Goal: Information Seeking & Learning: Learn about a topic

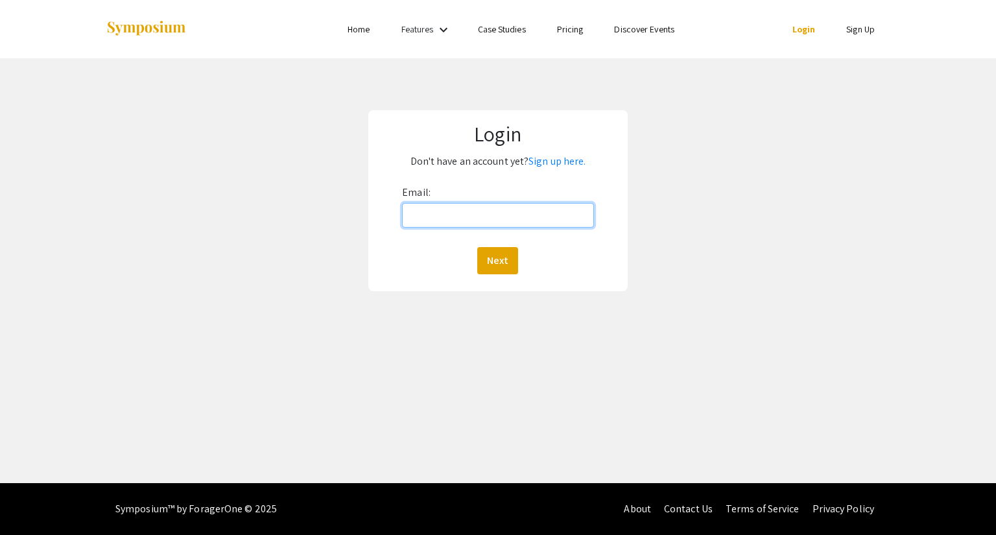
click at [476, 224] on input "Email:" at bounding box center [497, 215] width 191 height 25
type input "[EMAIL_ADDRESS][DOMAIN_NAME]"
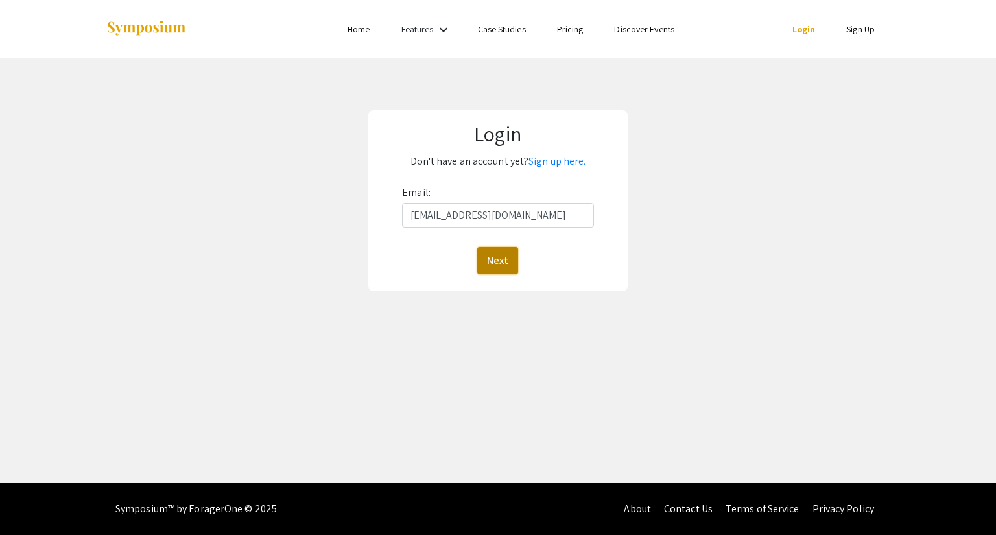
click at [489, 261] on button "Next" at bounding box center [497, 260] width 41 height 27
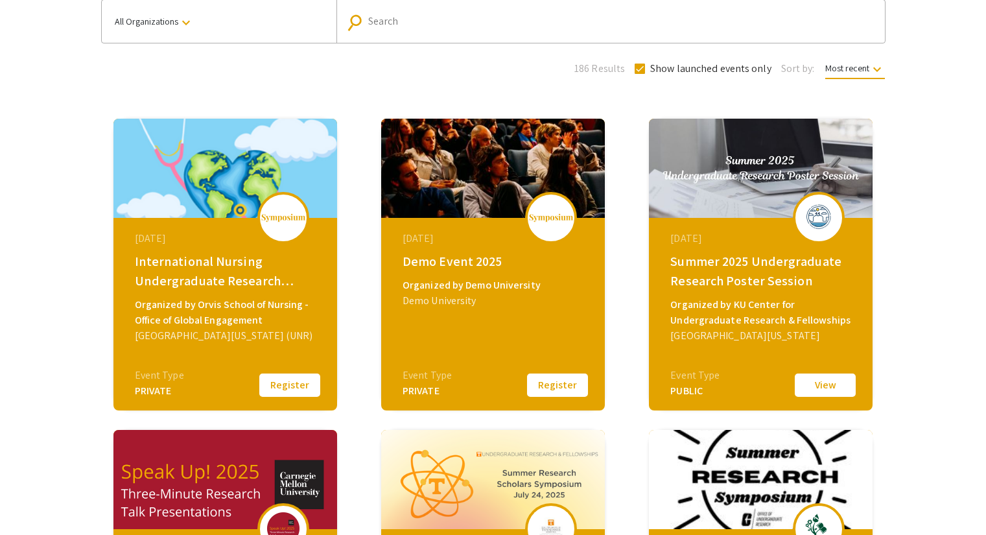
scroll to position [103, 0]
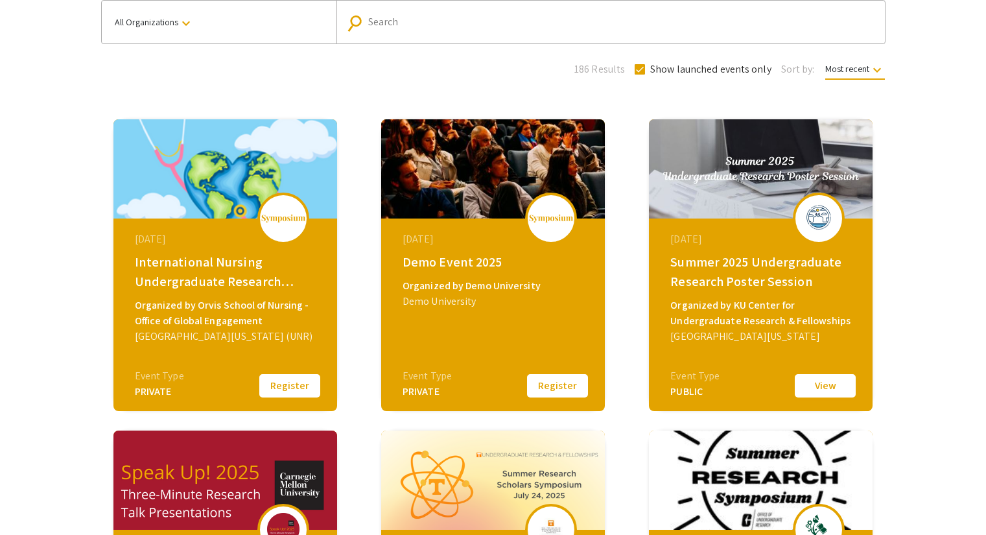
click at [805, 384] on button "View" at bounding box center [825, 385] width 65 height 27
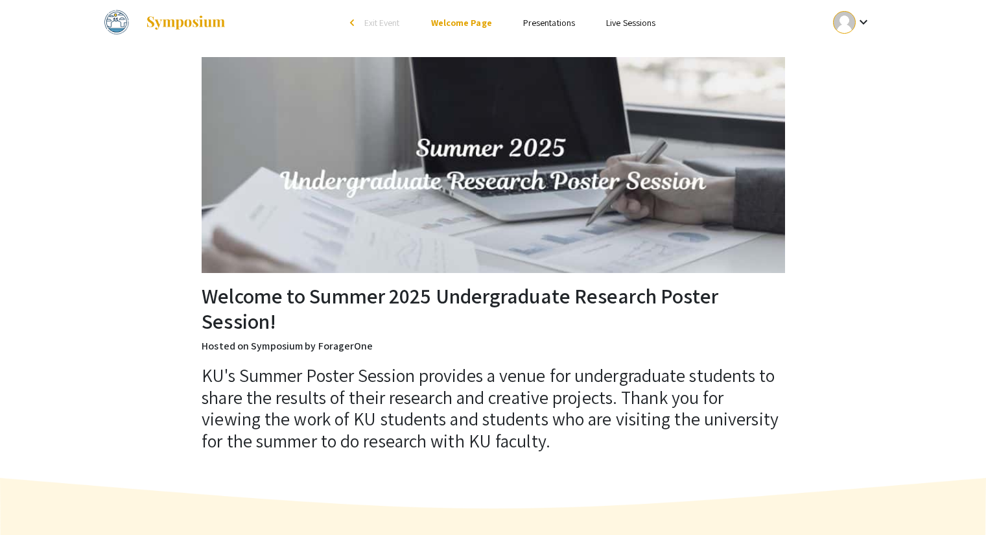
scroll to position [5, 0]
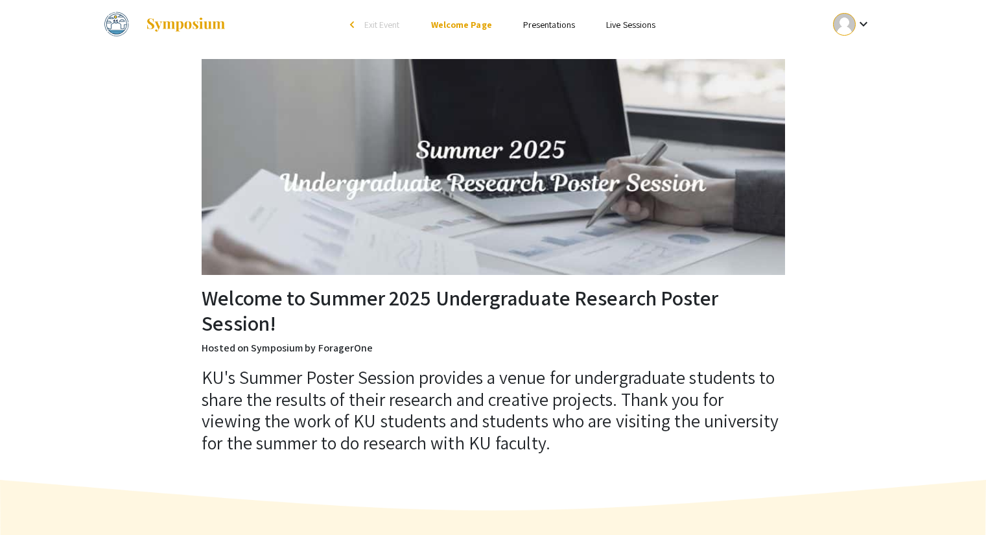
click at [176, 27] on img at bounding box center [185, 25] width 81 height 16
click at [117, 26] on img at bounding box center [116, 24] width 31 height 32
click at [381, 22] on span "Exit Event" at bounding box center [382, 25] width 36 height 12
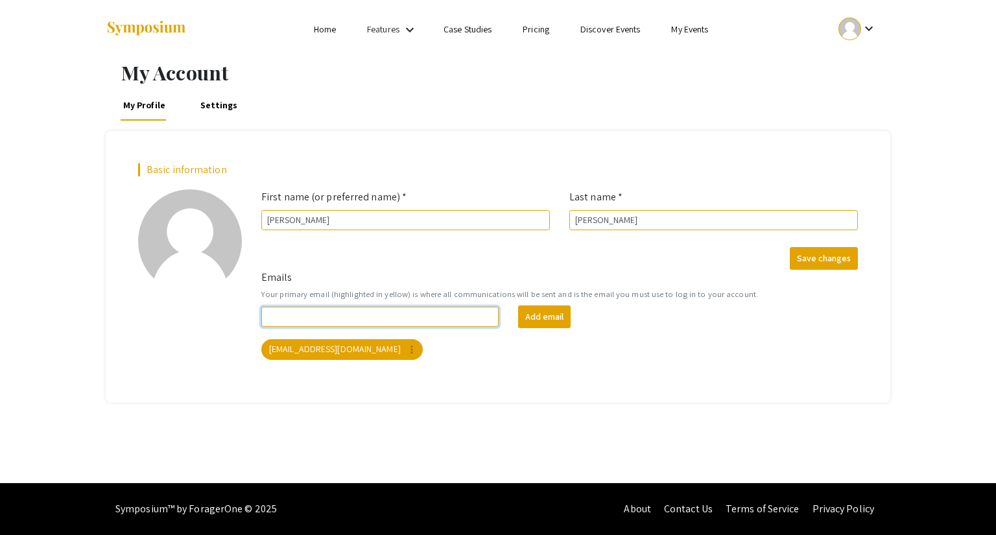
click at [389, 316] on input "Emails" at bounding box center [379, 317] width 237 height 20
click at [338, 386] on div "Basic information add_a_photo Click to update profile photo First name (or pref…" at bounding box center [498, 266] width 784 height 271
click at [822, 252] on button "Save changes" at bounding box center [824, 258] width 68 height 23
click at [325, 30] on link "Home" at bounding box center [325, 29] width 22 height 12
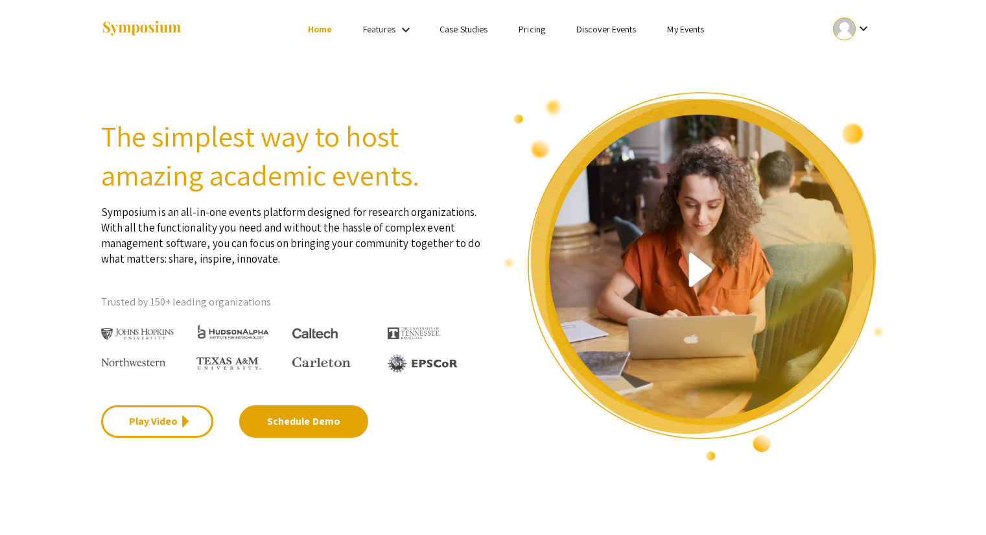
click at [174, 34] on img at bounding box center [141, 29] width 81 height 18
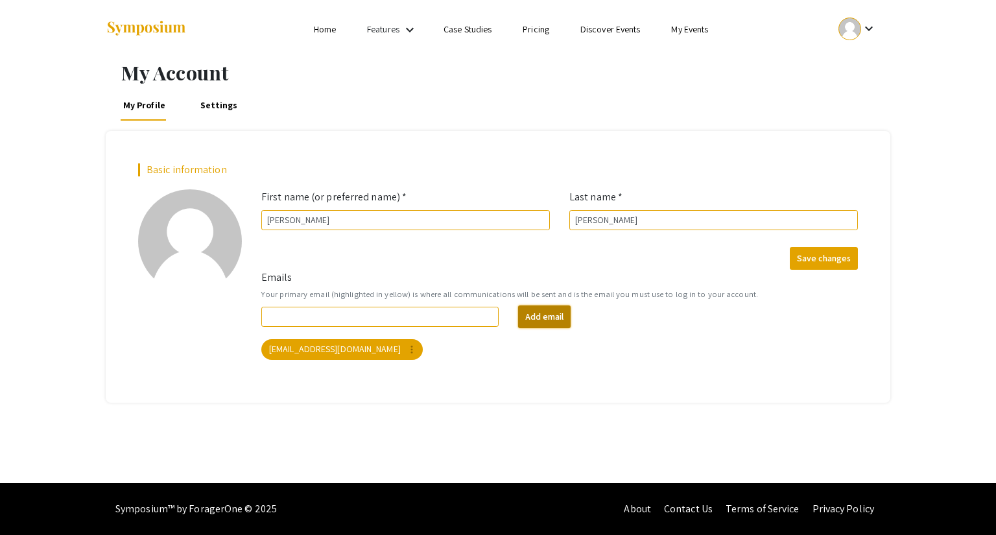
click at [530, 318] on button "Add email" at bounding box center [544, 316] width 53 height 23
click at [877, 29] on div "keyboard_arrow_down" at bounding box center [857, 28] width 45 height 29
click at [847, 97] on button "My Submissions" at bounding box center [865, 95] width 80 height 31
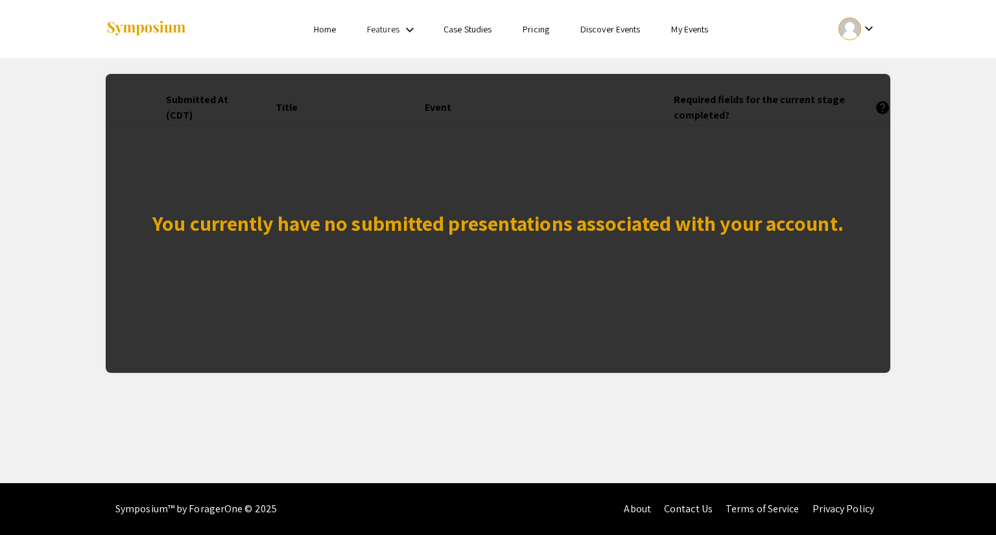
click at [697, 29] on link "My Events" at bounding box center [689, 29] width 37 height 12
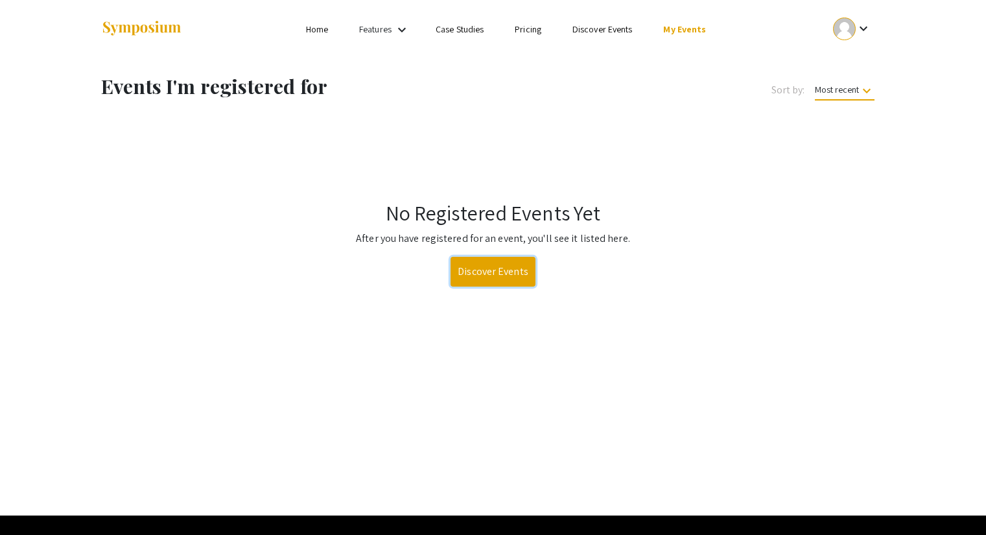
click at [487, 268] on link "Discover Events" at bounding box center [493, 272] width 85 height 30
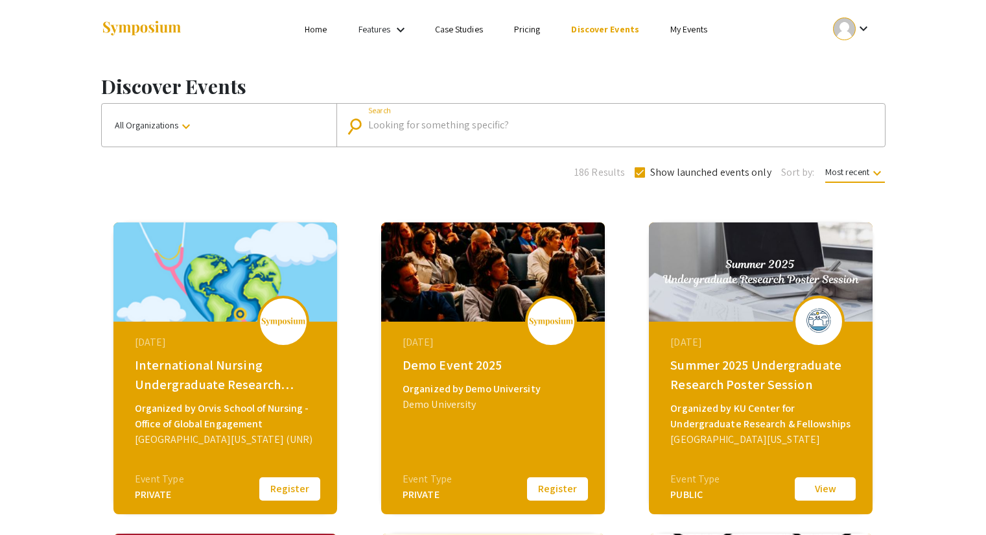
click at [486, 123] on input "Search" at bounding box center [617, 125] width 499 height 12
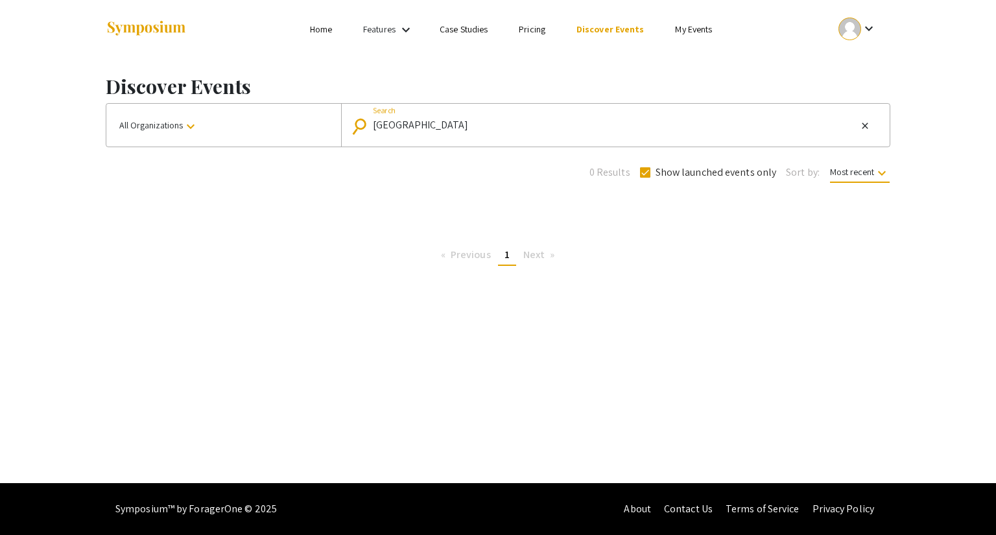
drag, startPoint x: 439, startPoint y: 125, endPoint x: 399, endPoint y: 125, distance: 39.5
click at [399, 125] on input "luther college" at bounding box center [615, 125] width 484 height 12
type input "l"
click at [189, 129] on mat-icon "keyboard_arrow_down" at bounding box center [191, 127] width 16 height 16
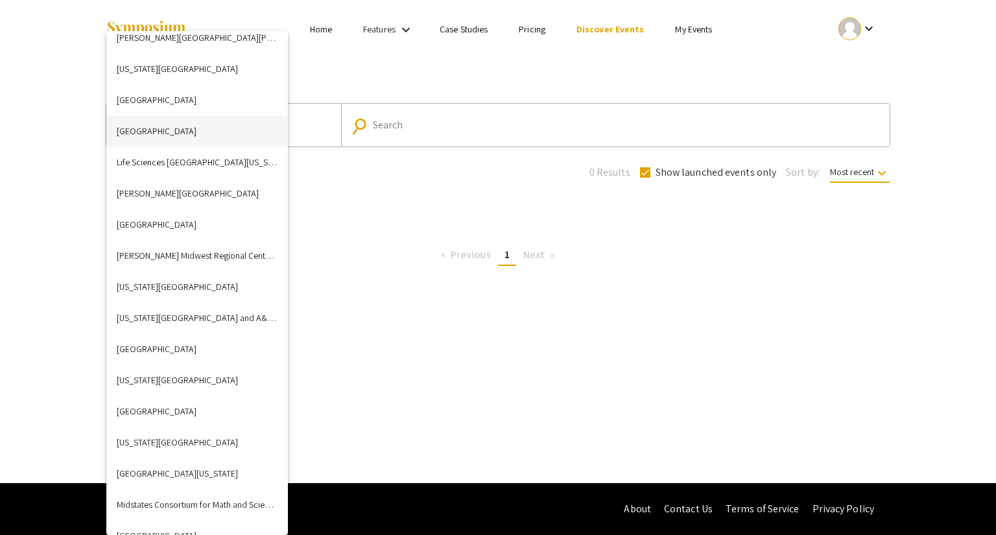
scroll to position [2007, 0]
click at [164, 346] on button "[GEOGRAPHIC_DATA]" at bounding box center [197, 348] width 182 height 31
checkbox input "false"
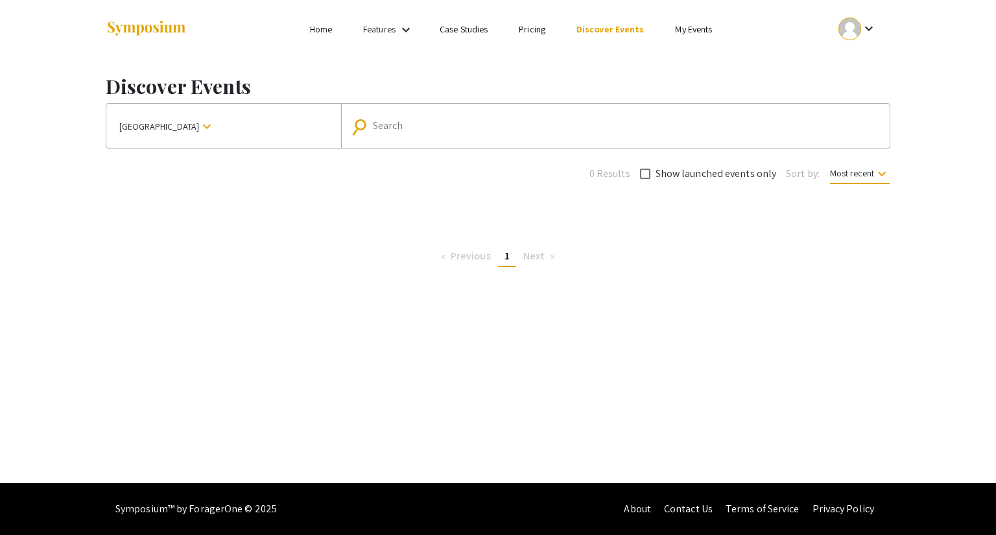
click at [436, 132] on div "Search" at bounding box center [622, 125] width 499 height 21
click at [381, 110] on mat-form-field "search Search" at bounding box center [615, 126] width 548 height 44
click at [356, 209] on div "Discover Events Luther College keyboard_arrow_down search Search 0 Results Show…" at bounding box center [498, 167] width 804 height 219
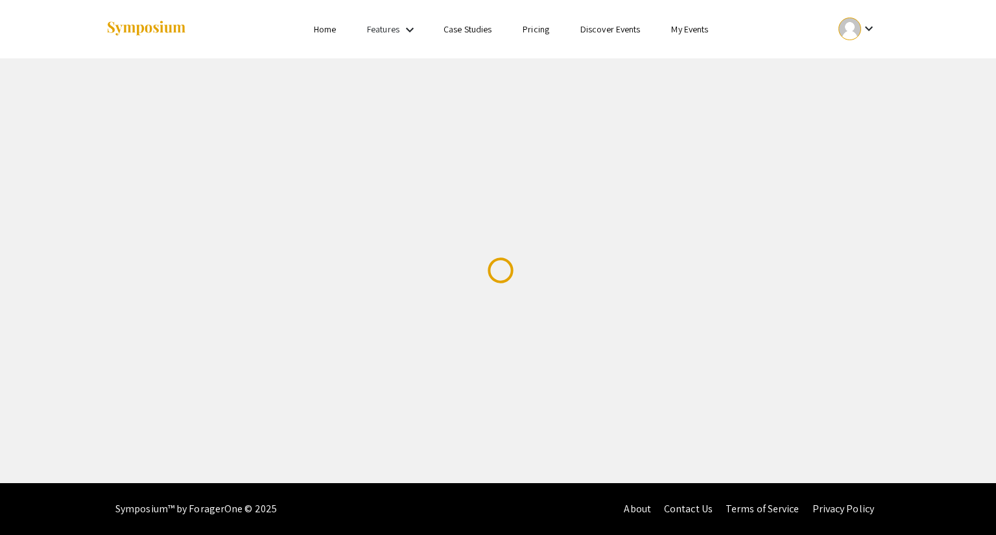
click at [609, 32] on link "Discover Events" at bounding box center [610, 29] width 60 height 12
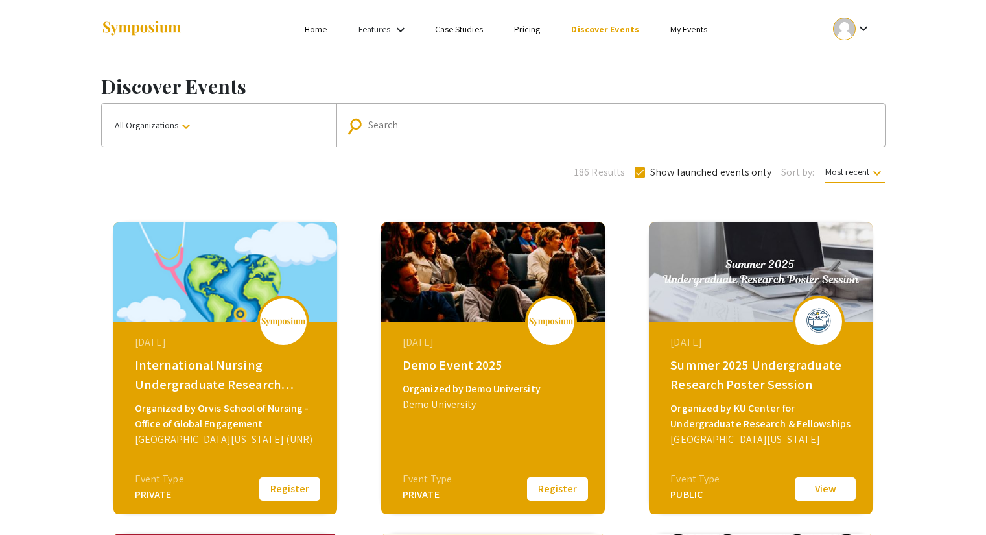
click at [180, 132] on mat-icon "keyboard_arrow_down" at bounding box center [186, 127] width 16 height 16
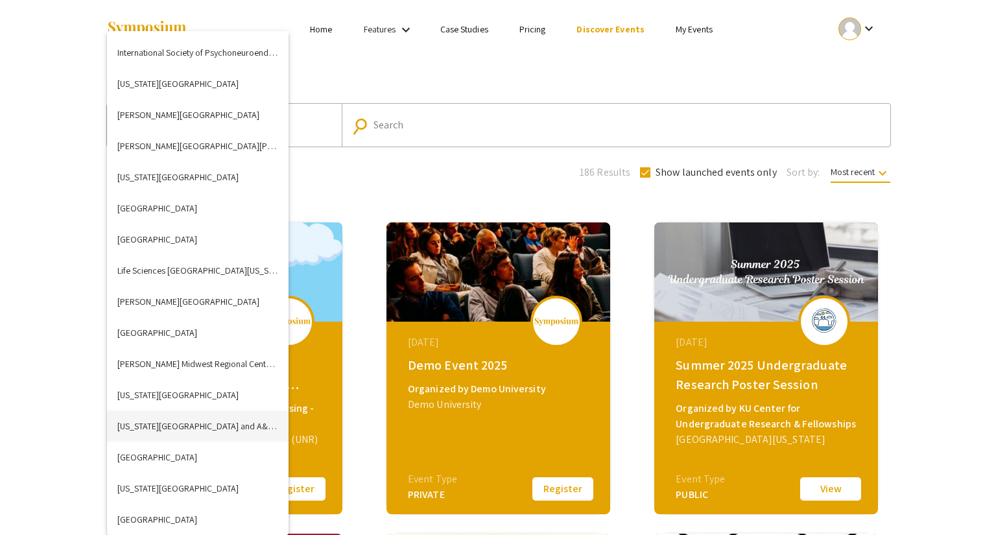
scroll to position [1898, 0]
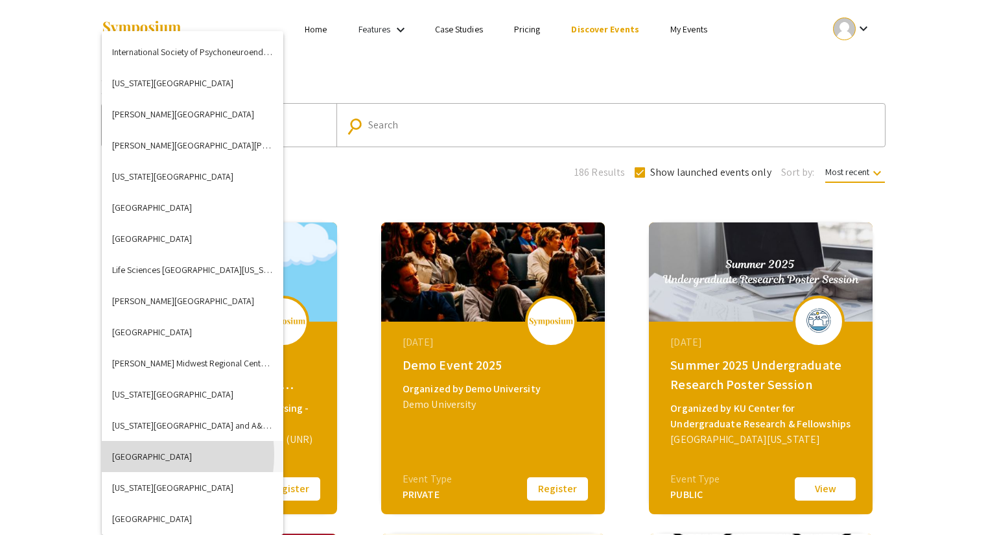
click at [138, 454] on button "[GEOGRAPHIC_DATA]" at bounding box center [193, 456] width 182 height 31
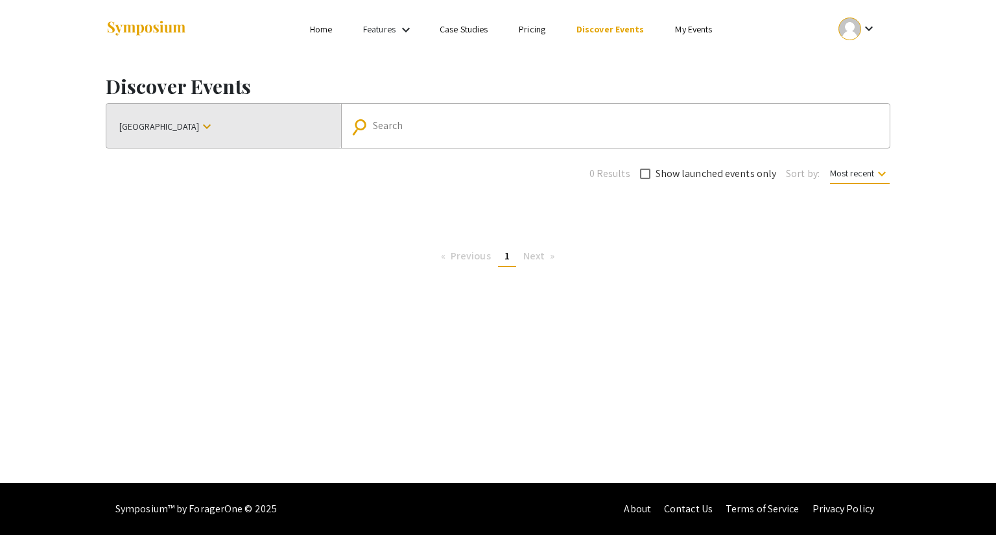
click at [199, 123] on mat-icon "keyboard_arrow_down" at bounding box center [207, 127] width 16 height 16
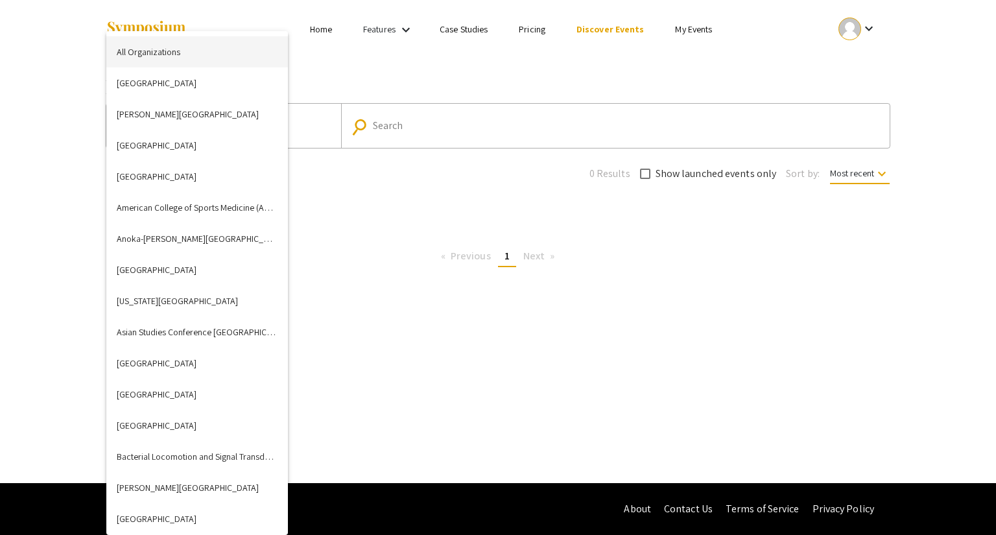
click at [184, 42] on button "All Organizations" at bounding box center [197, 51] width 182 height 31
checkbox input "true"
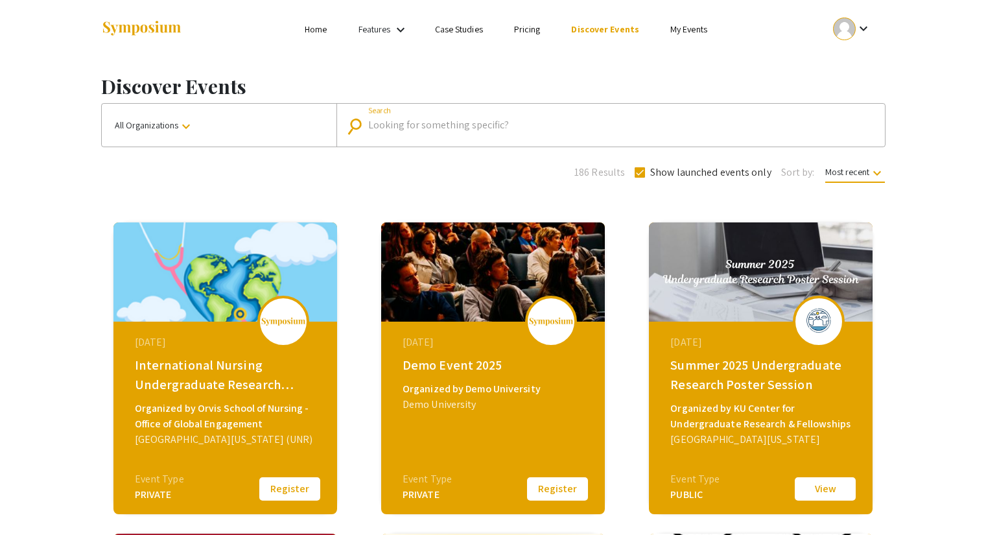
click at [408, 123] on input "Search" at bounding box center [617, 125] width 499 height 12
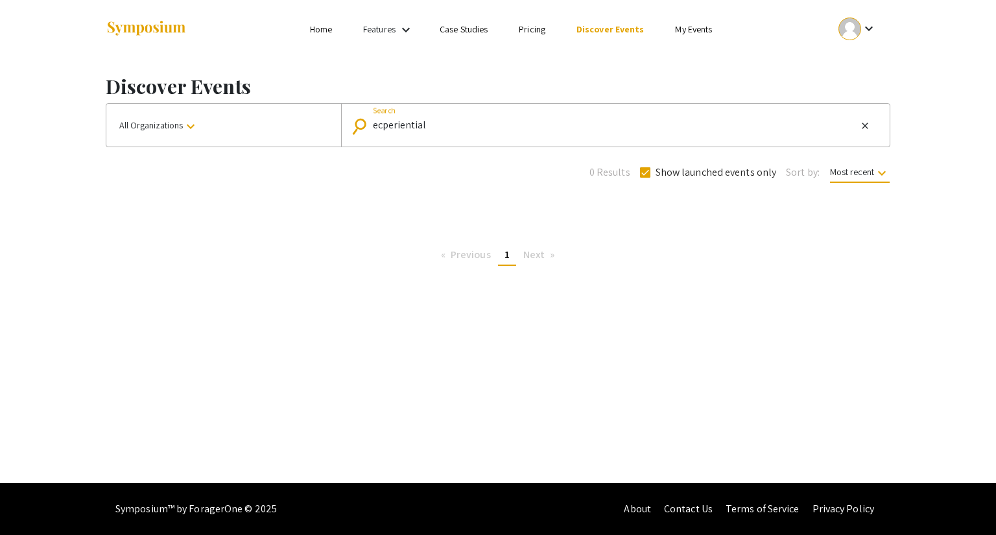
click at [381, 126] on input "ecperiential" at bounding box center [615, 125] width 484 height 12
type input "experiential"
click at [454, 126] on input "experiential" at bounding box center [615, 125] width 484 height 12
